Goal: Transaction & Acquisition: Obtain resource

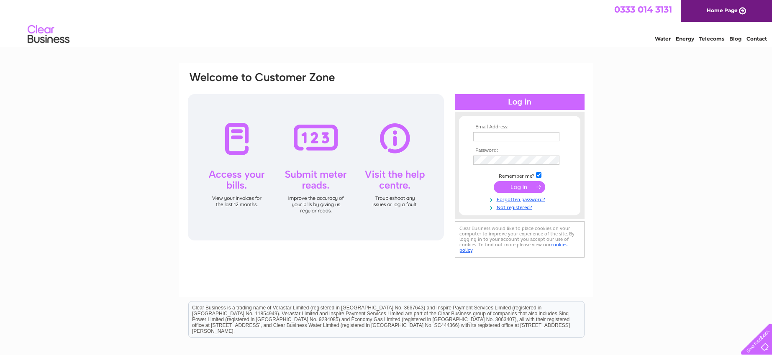
type input "utilities@chorley.gov.uk"
click at [513, 191] on input "submit" at bounding box center [519, 187] width 51 height 12
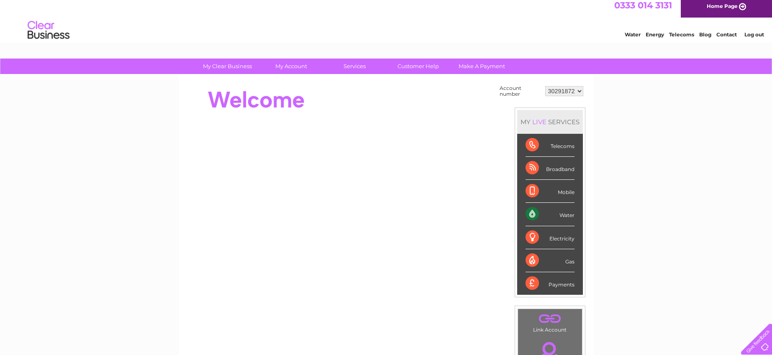
scroll to position [3, 0]
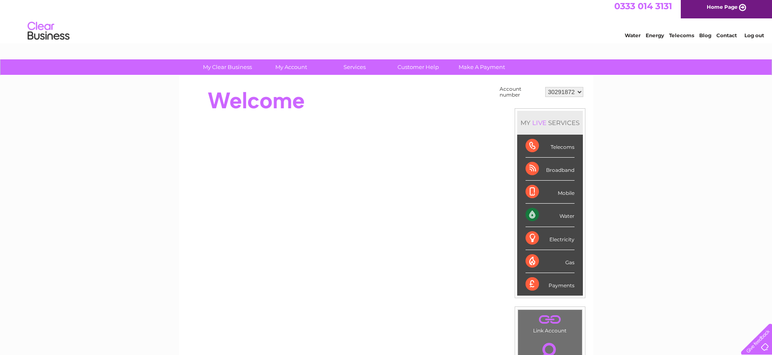
click at [572, 95] on select "30291872" at bounding box center [564, 92] width 38 height 10
click at [545, 87] on select "30291872" at bounding box center [564, 92] width 38 height 10
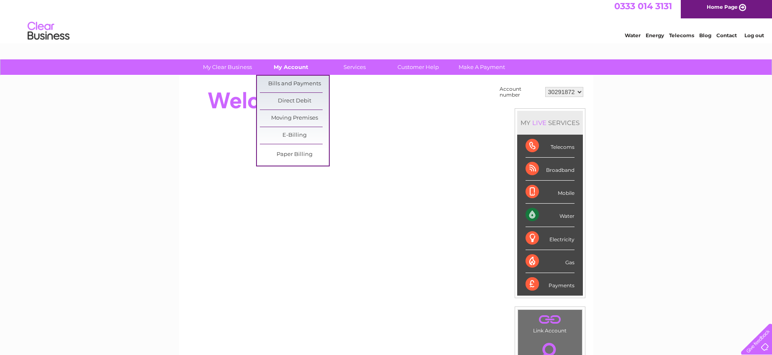
click at [284, 73] on link "My Account" at bounding box center [290, 66] width 69 height 15
click at [285, 80] on link "Bills and Payments" at bounding box center [294, 84] width 69 height 17
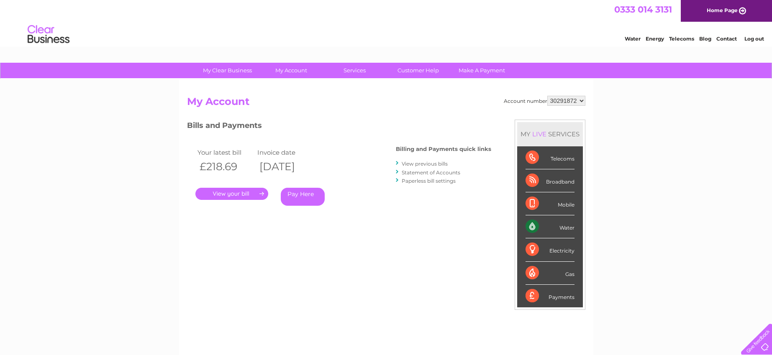
click at [249, 195] on link "." at bounding box center [231, 194] width 73 height 12
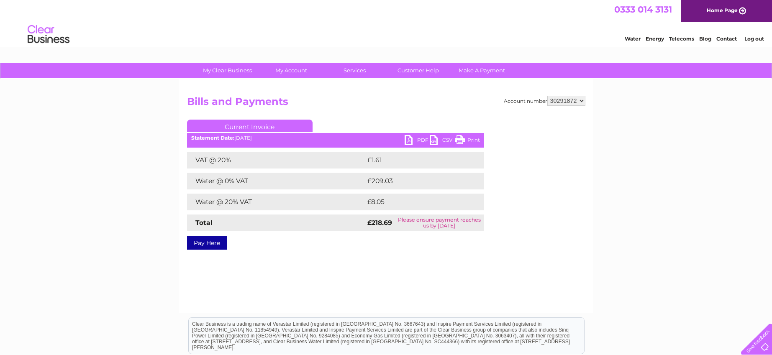
click at [414, 141] on link "PDF" at bounding box center [416, 141] width 25 height 12
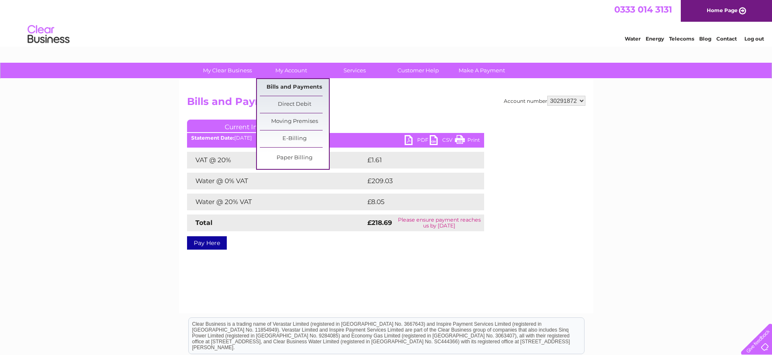
click at [293, 90] on link "Bills and Payments" at bounding box center [294, 87] width 69 height 17
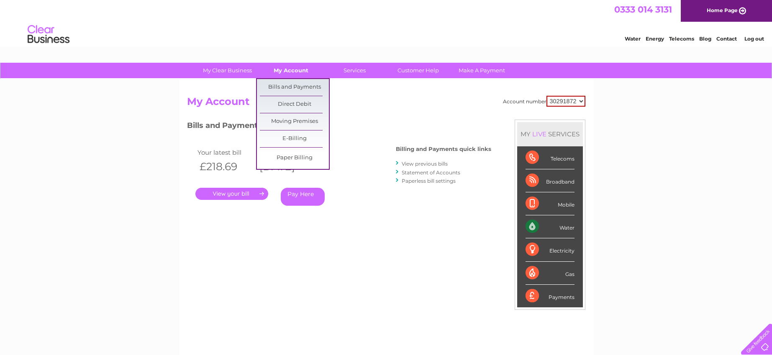
click at [282, 70] on link "My Account" at bounding box center [290, 70] width 69 height 15
click at [281, 86] on link "Bills and Payments" at bounding box center [294, 87] width 69 height 17
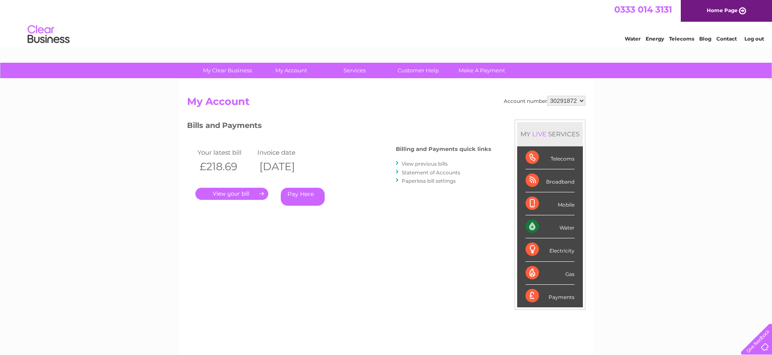
click at [242, 194] on link "." at bounding box center [231, 194] width 73 height 12
